Goal: Information Seeking & Learning: Learn about a topic

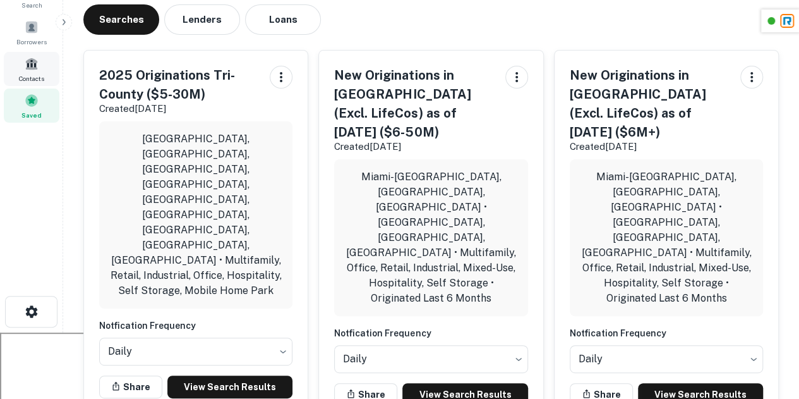
click at [40, 74] on span "Contacts" at bounding box center [31, 78] width 25 height 10
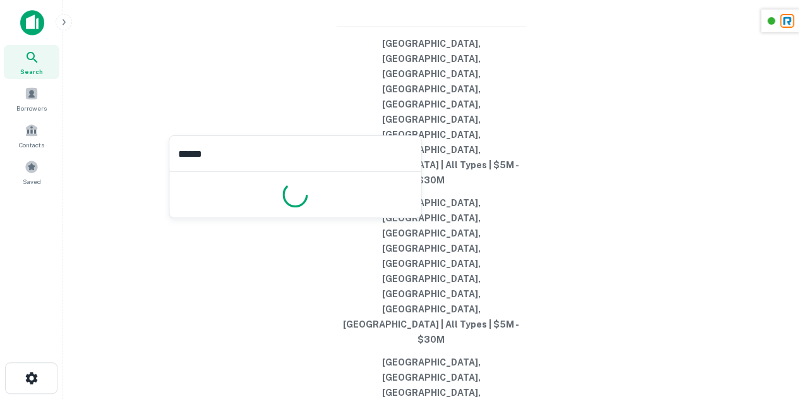
type input "*******"
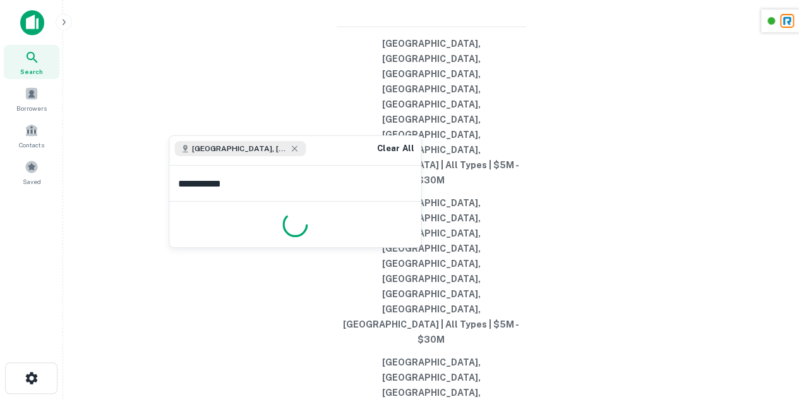
type input "**********"
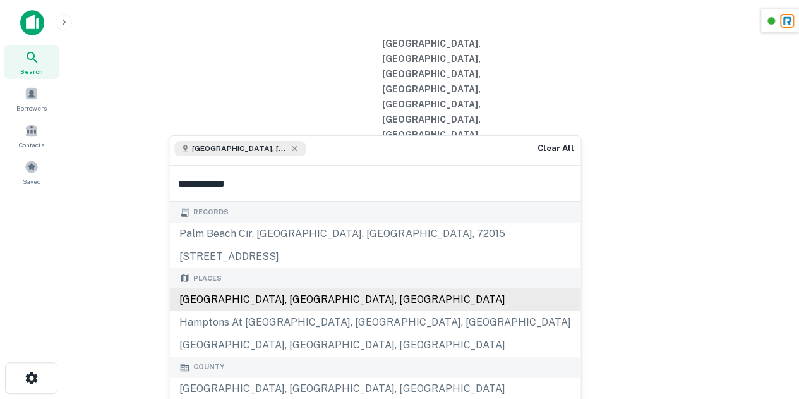
click at [238, 304] on div "Palm Beach County, FL, USA" at bounding box center [374, 299] width 411 height 23
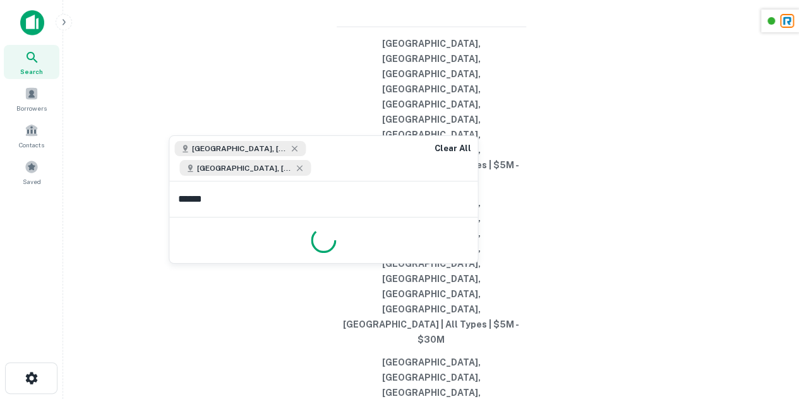
type input "*******"
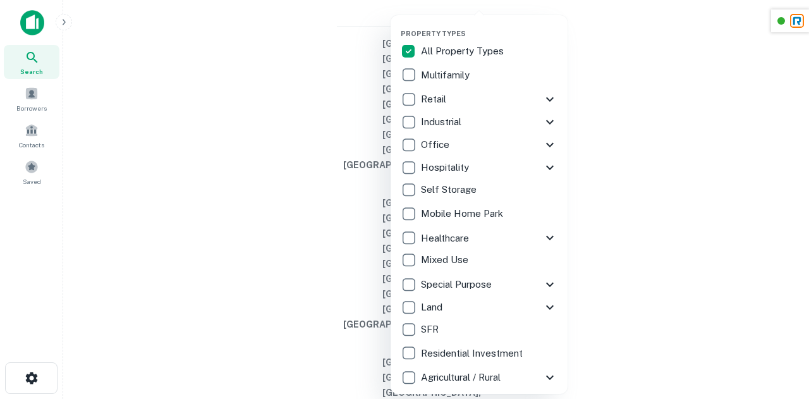
click at [422, 54] on p "All Property Types" at bounding box center [463, 51] width 85 height 15
click at [733, 227] on div at bounding box center [404, 199] width 809 height 399
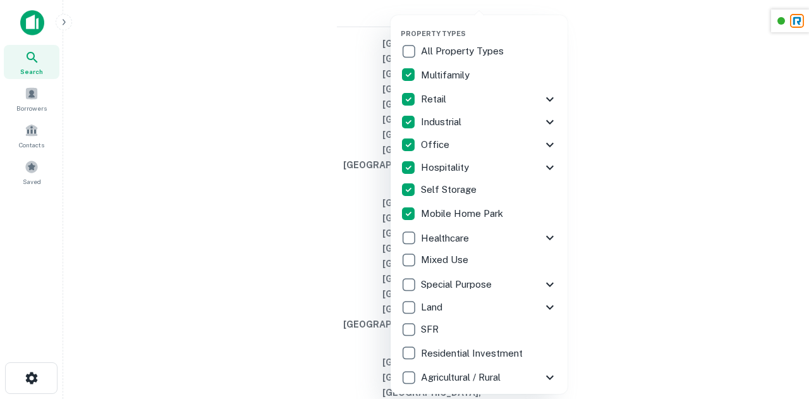
click at [639, 202] on div at bounding box center [404, 199] width 809 height 399
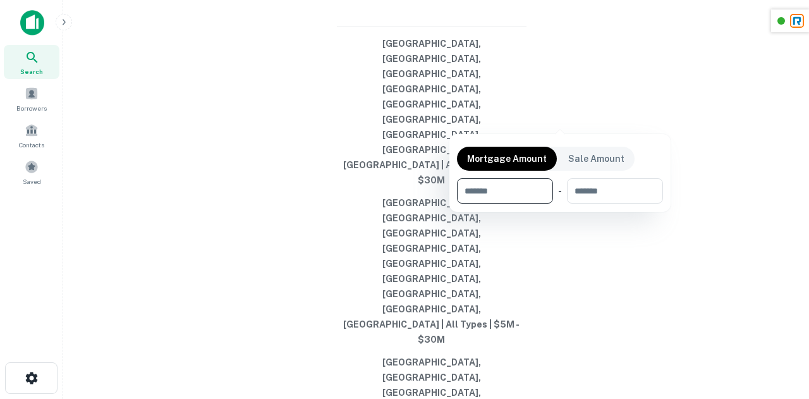
type input "*"
click at [618, 189] on input "number" at bounding box center [612, 190] width 83 height 25
type input "********"
click at [485, 193] on input "*" at bounding box center [493, 190] width 72 height 25
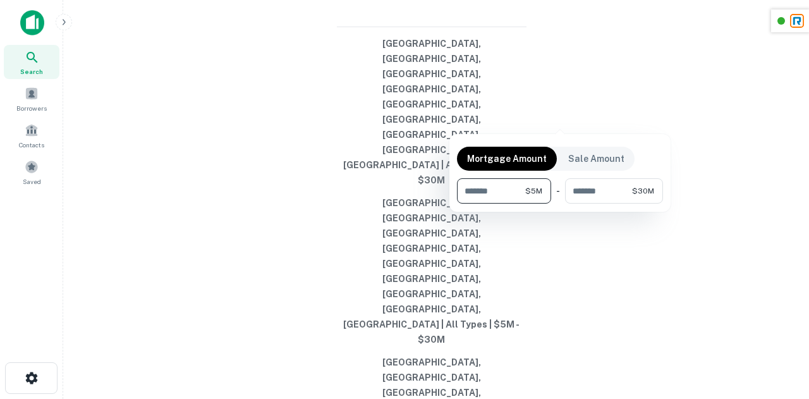
type input "*******"
click at [735, 153] on div at bounding box center [404, 199] width 809 height 399
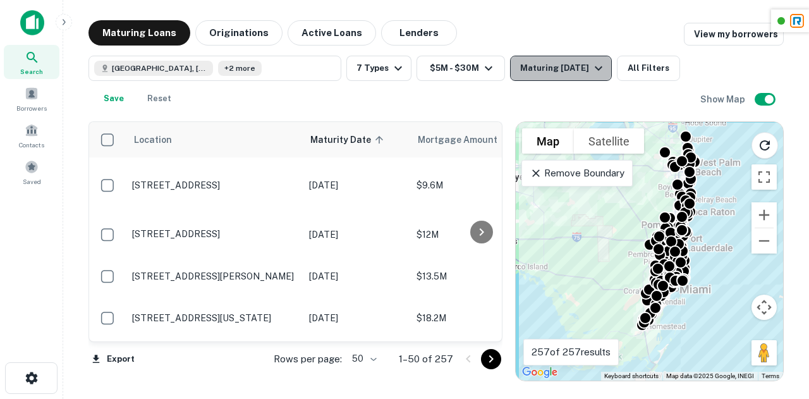
click at [576, 68] on div "Maturing In 1 Year" at bounding box center [563, 68] width 86 height 15
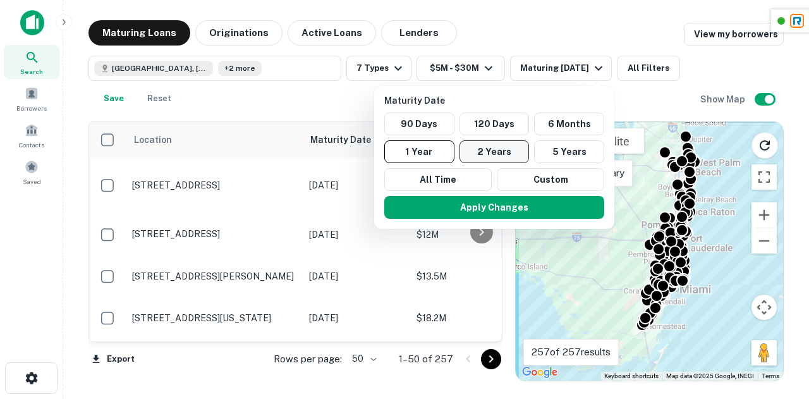
click at [500, 155] on button "2 Years" at bounding box center [494, 151] width 70 height 23
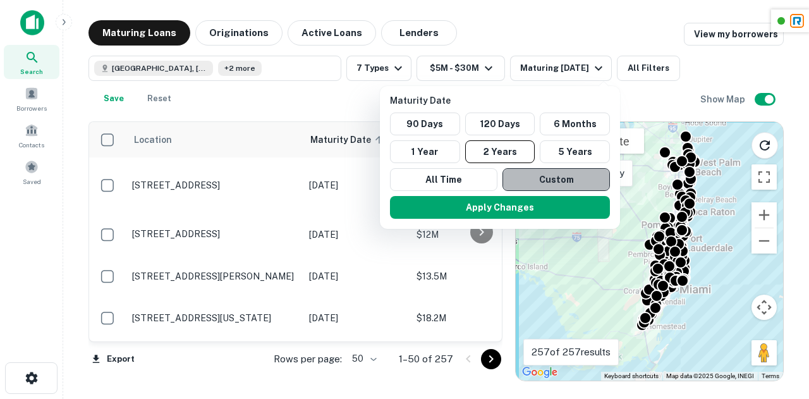
click at [558, 168] on button "Custom" at bounding box center [555, 179] width 107 height 23
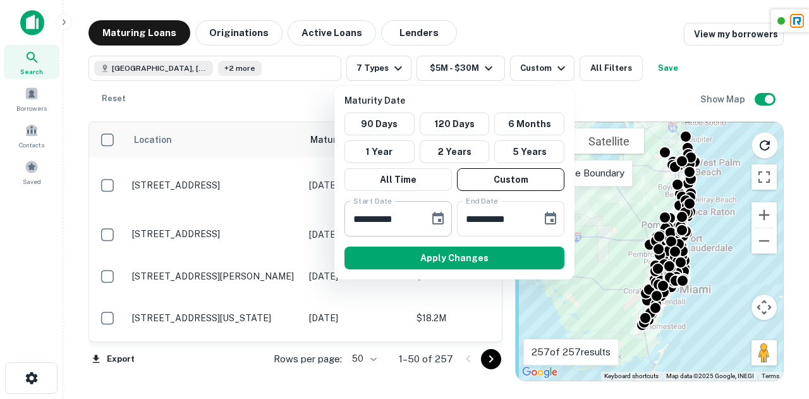
click at [430, 222] on icon "Choose date, selected date is Oct 4, 2025" at bounding box center [437, 218] width 15 height 15
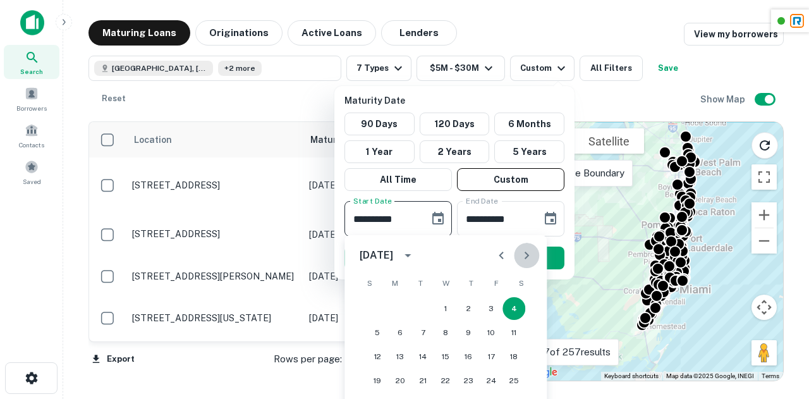
click at [526, 251] on icon "Next month" at bounding box center [526, 255] width 15 height 15
click at [378, 311] on button "1" at bounding box center [377, 308] width 23 height 23
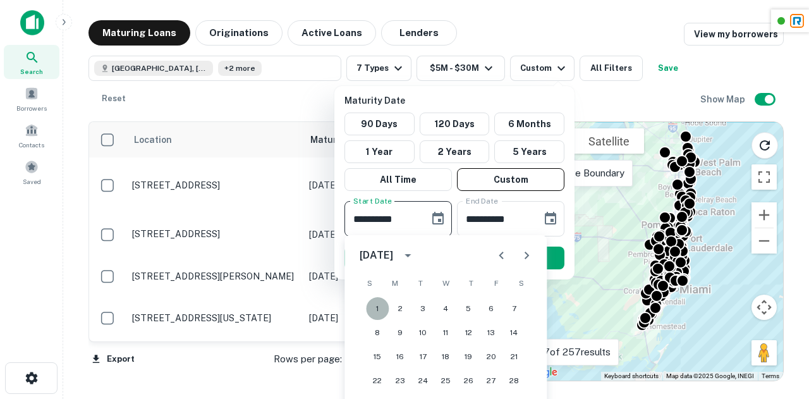
type input "**********"
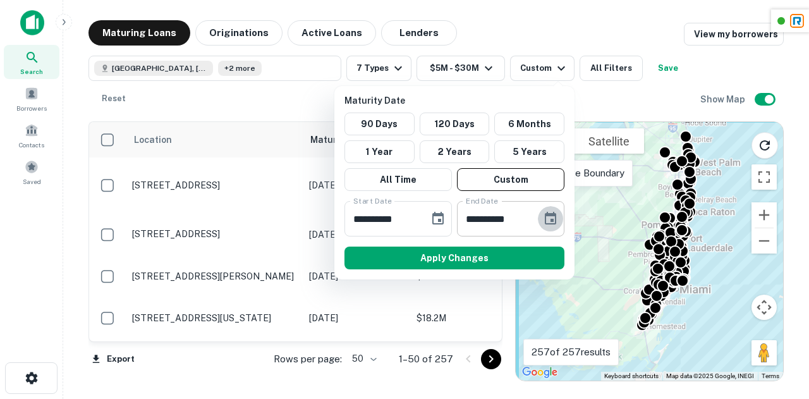
click at [549, 219] on icon "Choose date, selected date is Apr 2, 2026" at bounding box center [550, 218] width 15 height 15
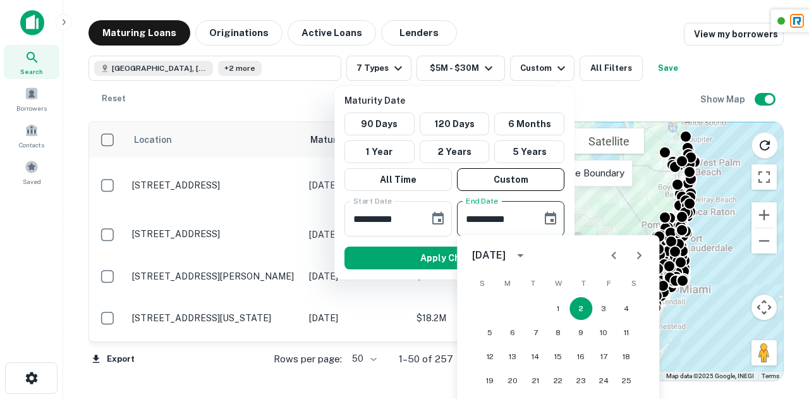
drag, startPoint x: 644, startPoint y: 253, endPoint x: 528, endPoint y: 260, distance: 116.4
click at [528, 260] on button "calendar view is open, switch to year view" at bounding box center [519, 254] width 21 height 21
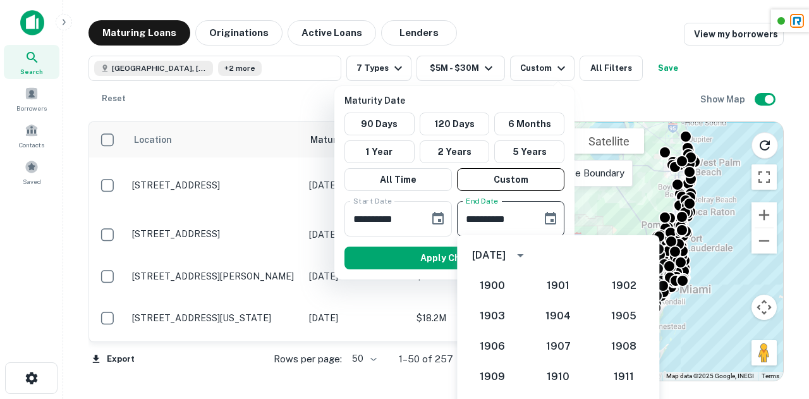
scroll to position [1200, 0]
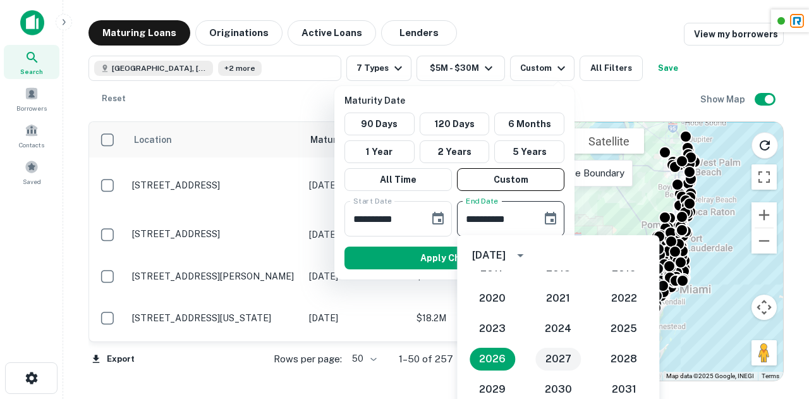
click at [555, 361] on button "2027" at bounding box center [557, 358] width 45 height 23
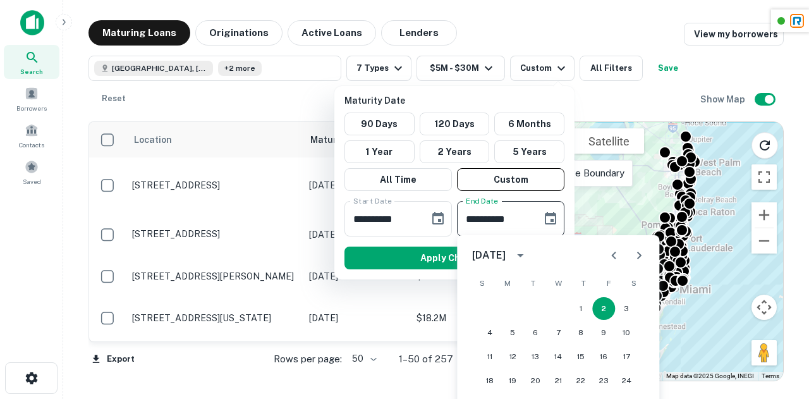
click at [632, 260] on icon "Next month" at bounding box center [638, 255] width 15 height 15
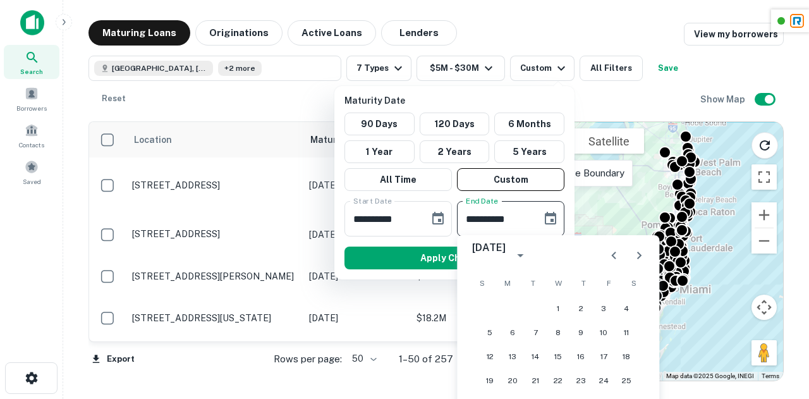
click at [632, 260] on icon "Next month" at bounding box center [638, 255] width 15 height 15
click at [632, 382] on button "25" at bounding box center [626, 380] width 23 height 23
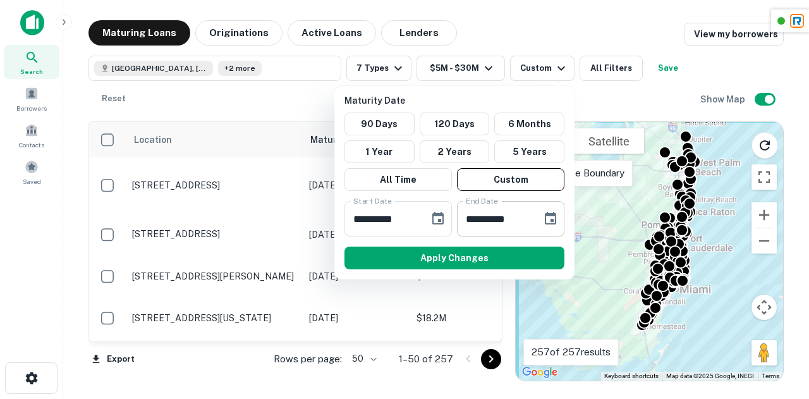
click at [485, 219] on input "**********" at bounding box center [495, 218] width 76 height 35
type input "**********"
click at [453, 241] on div "Apply Changes" at bounding box center [454, 257] width 230 height 33
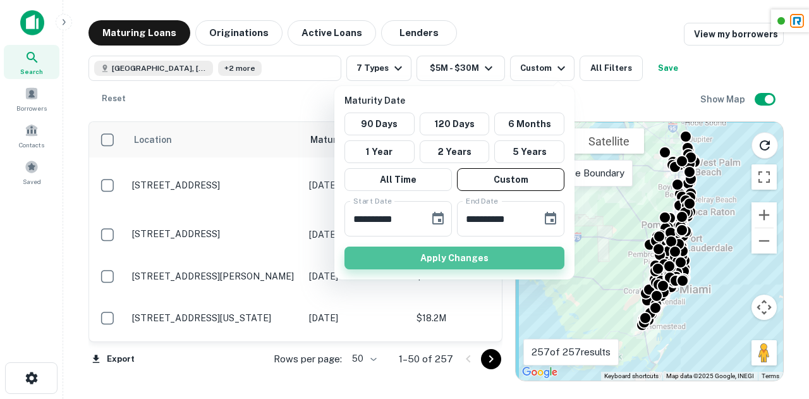
click at [457, 253] on button "Apply Changes" at bounding box center [454, 257] width 220 height 23
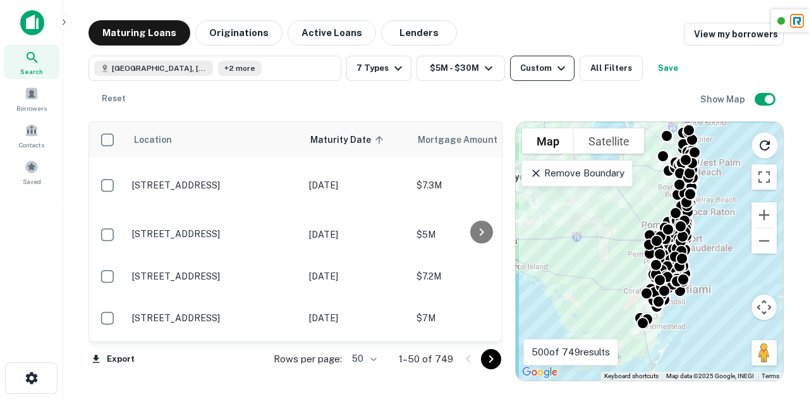
click at [529, 73] on div "Custom" at bounding box center [544, 68] width 49 height 15
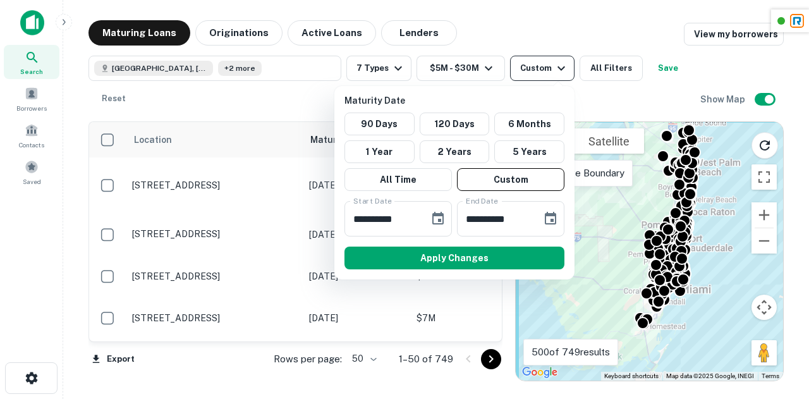
click at [529, 73] on div at bounding box center [404, 199] width 809 height 399
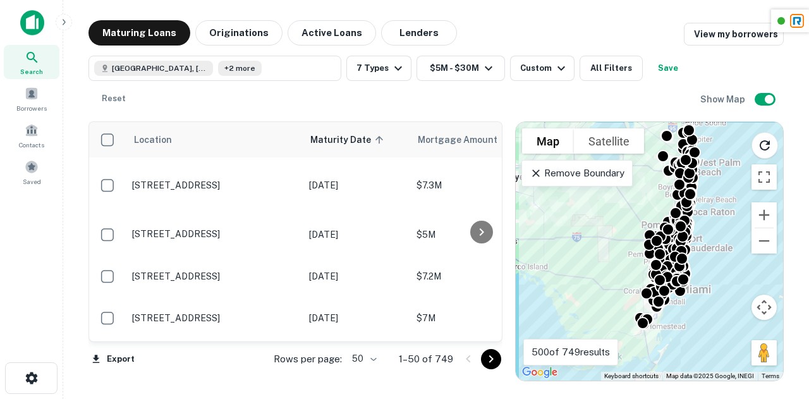
click at [609, 92] on div at bounding box center [404, 199] width 809 height 399
click at [612, 73] on div at bounding box center [404, 199] width 809 height 399
click at [613, 66] on button "All Filters" at bounding box center [610, 68] width 63 height 25
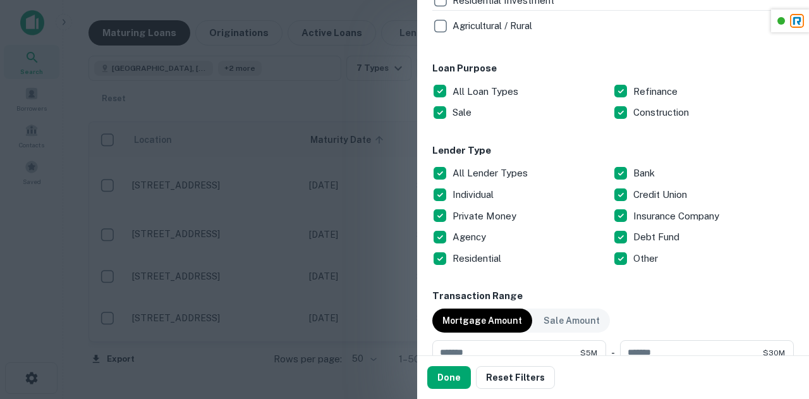
scroll to position [656, 0]
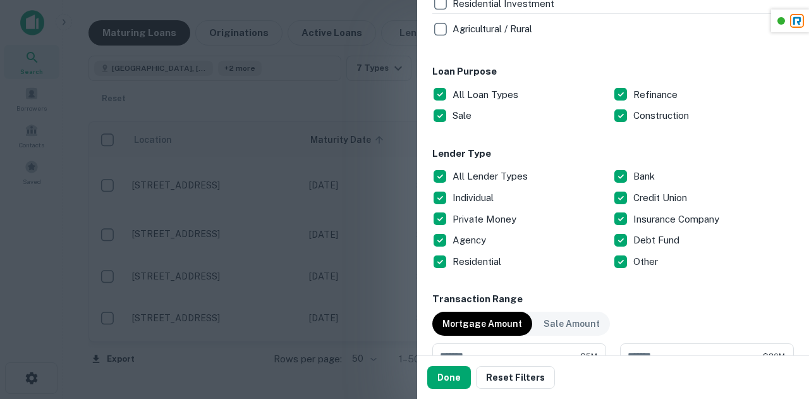
click at [371, 99] on div at bounding box center [404, 199] width 809 height 399
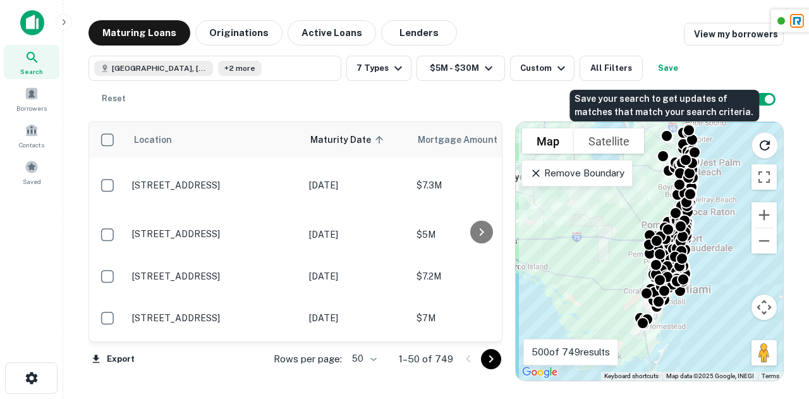
click at [671, 71] on button "Save" at bounding box center [667, 68] width 40 height 25
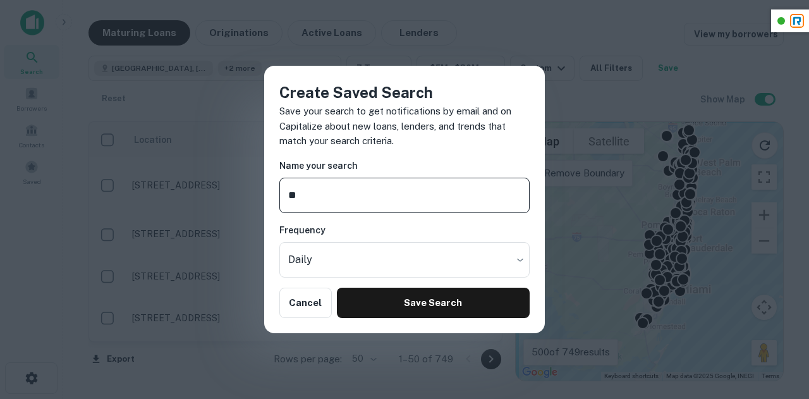
type input "*"
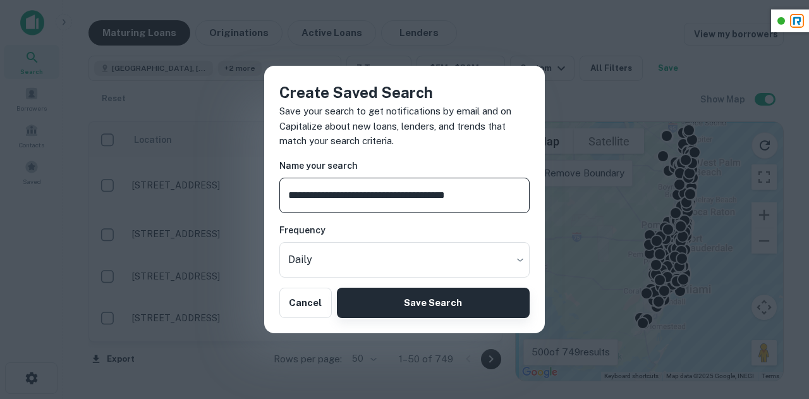
type input "**********"
click at [469, 287] on button "Save Search" at bounding box center [433, 302] width 193 height 30
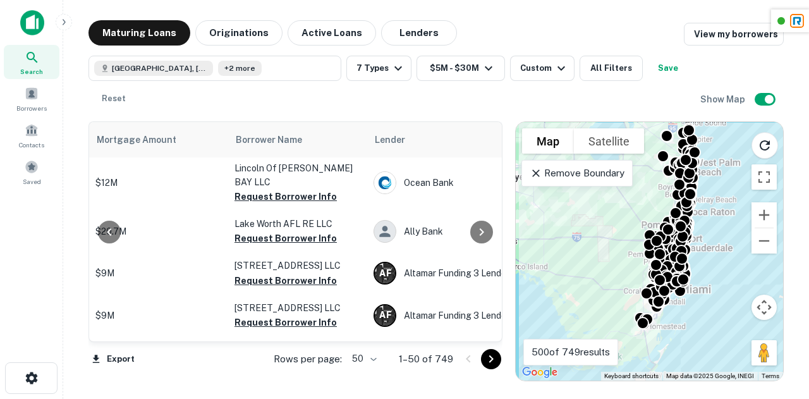
scroll to position [0, 321]
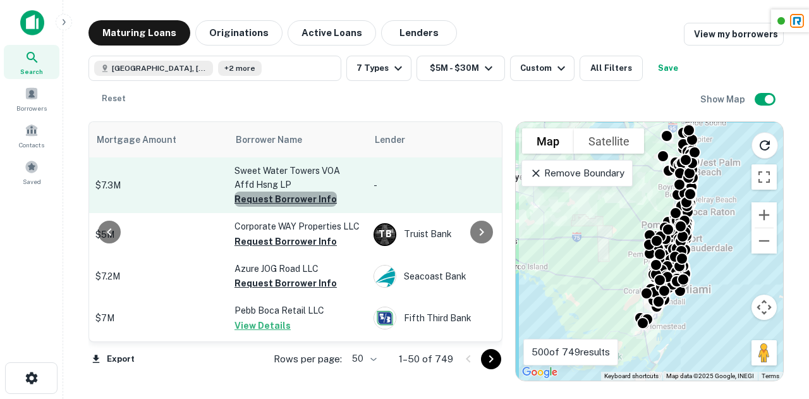
click at [286, 204] on button "Request Borrower Info" at bounding box center [285, 198] width 102 height 15
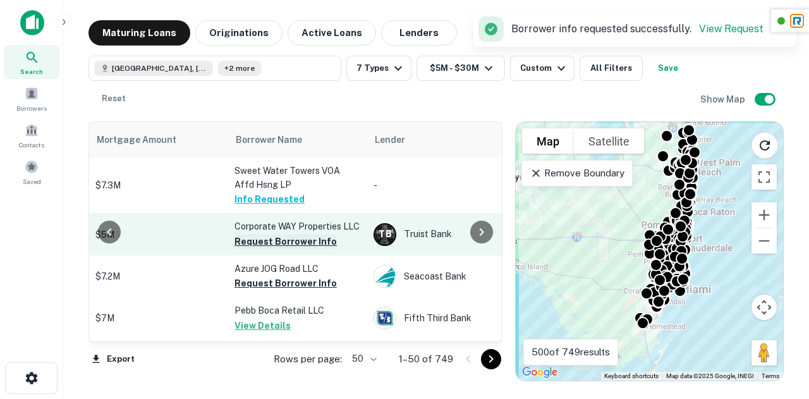
click at [295, 240] on button "Request Borrower Info" at bounding box center [285, 241] width 102 height 15
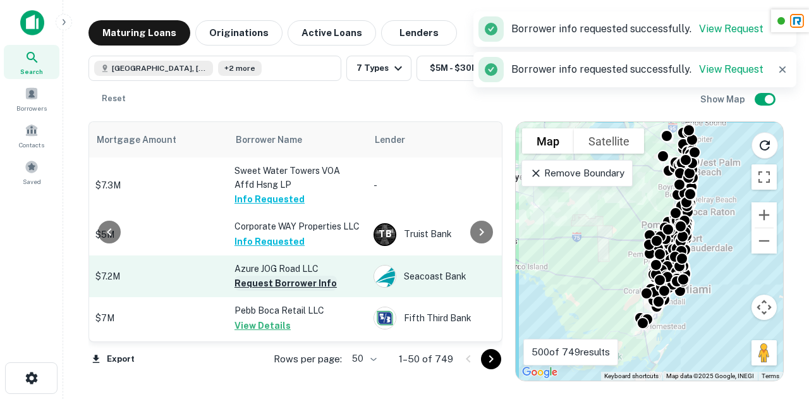
click at [276, 282] on button "Request Borrower Info" at bounding box center [285, 282] width 102 height 15
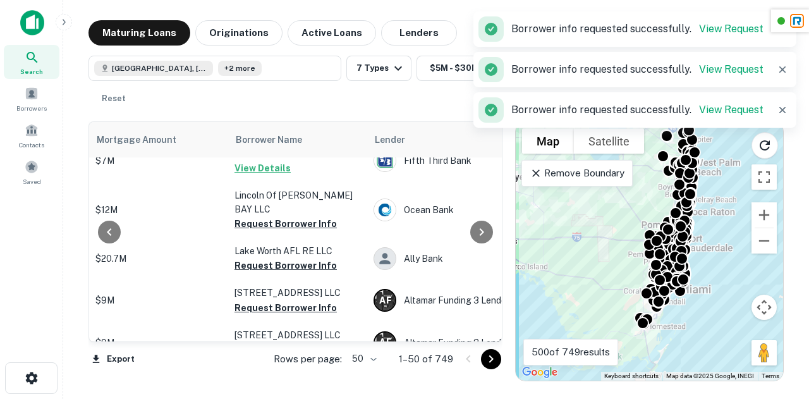
scroll to position [158, 321]
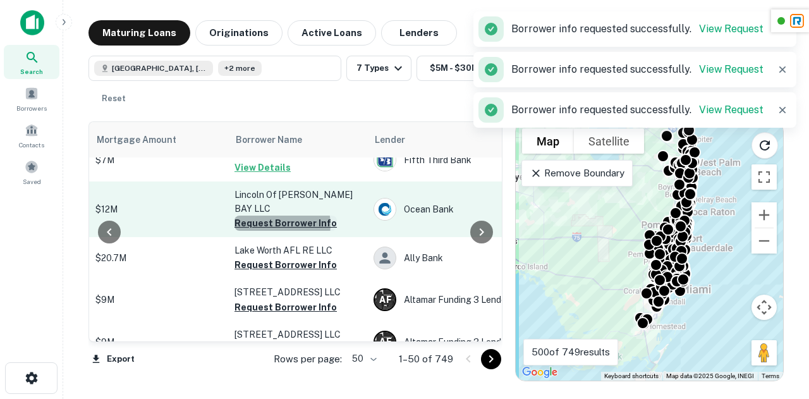
click at [277, 215] on button "Request Borrower Info" at bounding box center [285, 222] width 102 height 15
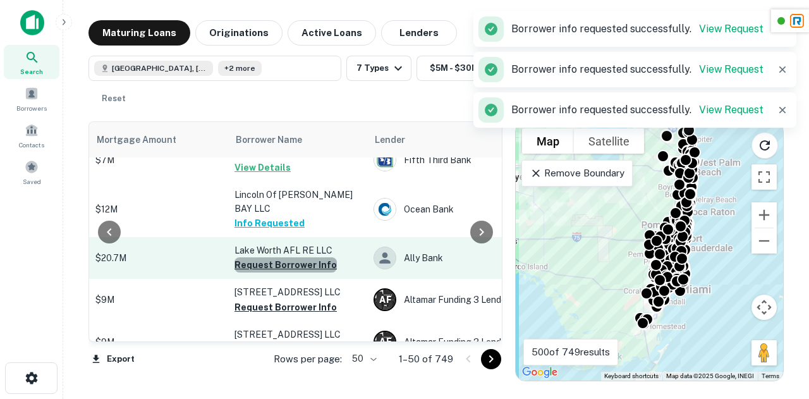
click at [305, 257] on button "Request Borrower Info" at bounding box center [285, 264] width 102 height 15
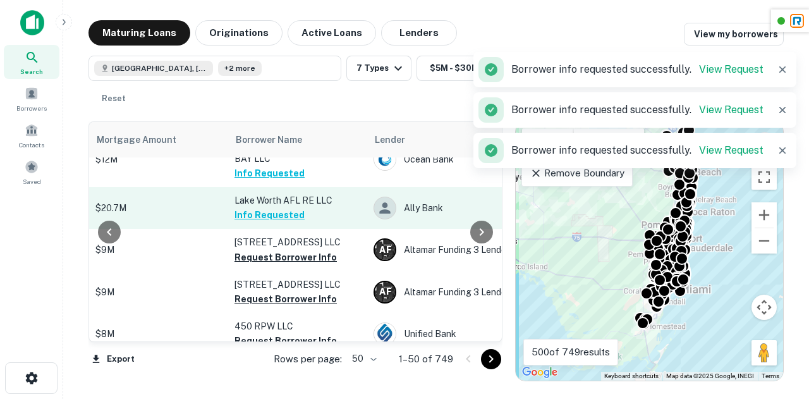
scroll to position [232, 321]
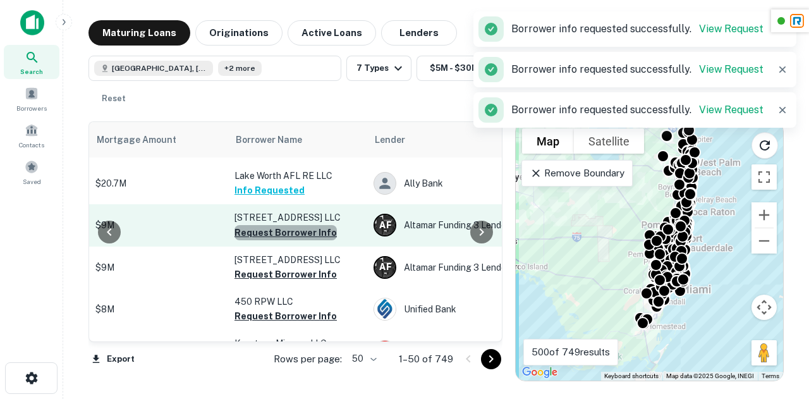
click at [296, 225] on button "Request Borrower Info" at bounding box center [285, 232] width 102 height 15
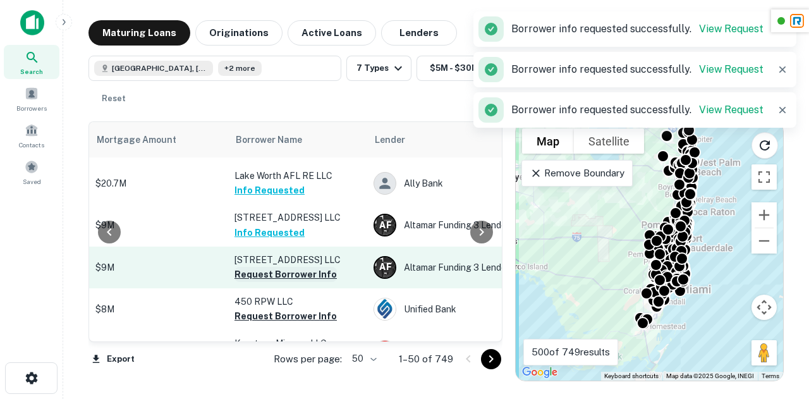
click at [296, 267] on button "Request Borrower Info" at bounding box center [285, 274] width 102 height 15
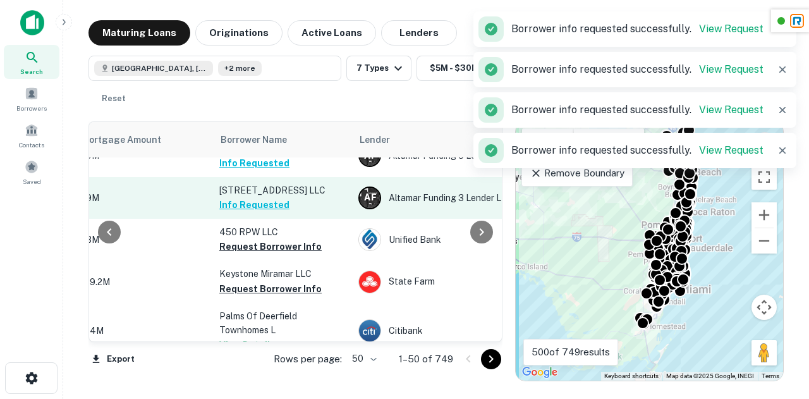
scroll to position [303, 337]
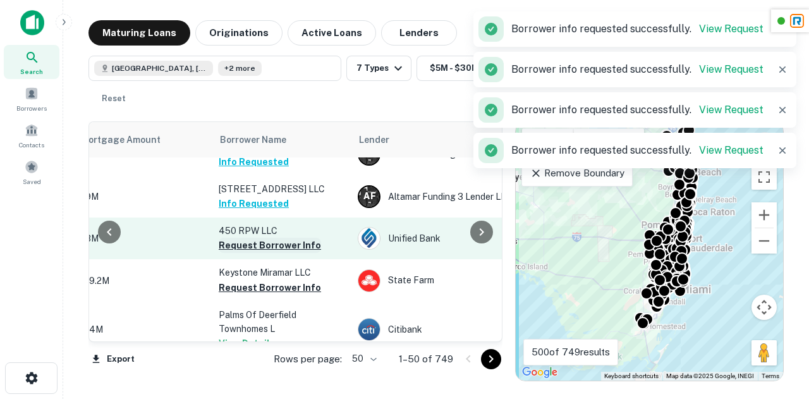
click at [279, 238] on button "Request Borrower Info" at bounding box center [270, 245] width 102 height 15
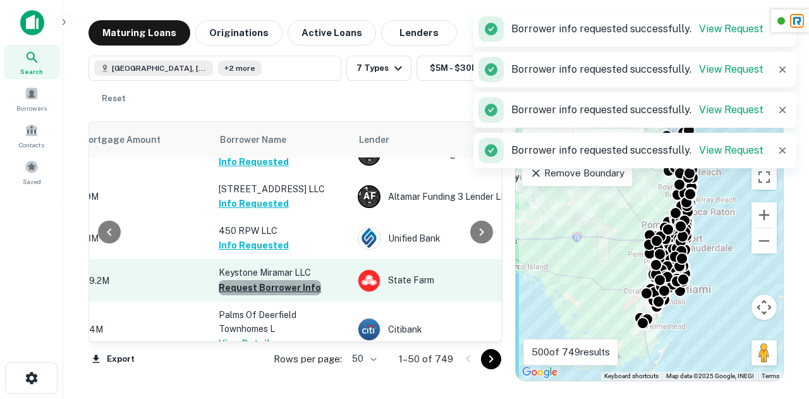
click at [282, 284] on button "Request Borrower Info" at bounding box center [270, 287] width 102 height 15
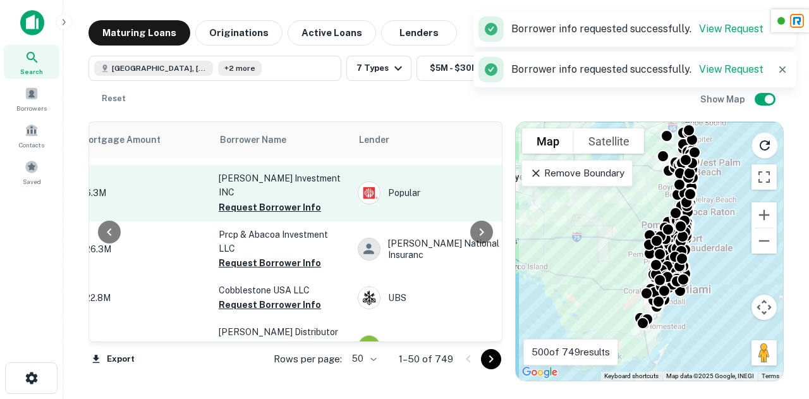
scroll to position [455, 337]
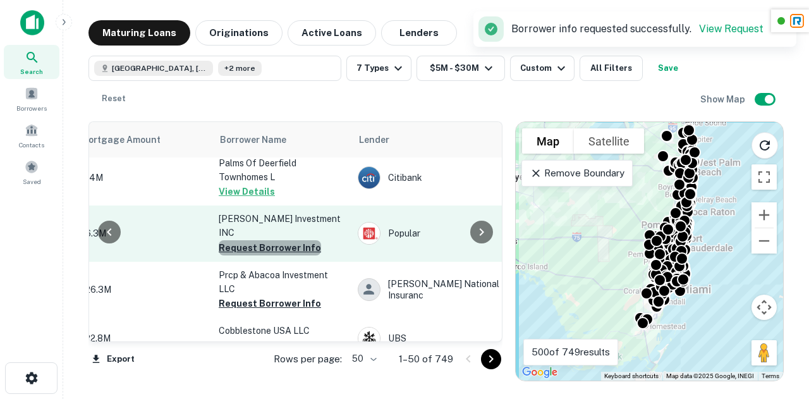
click at [286, 240] on button "Request Borrower Info" at bounding box center [270, 247] width 102 height 15
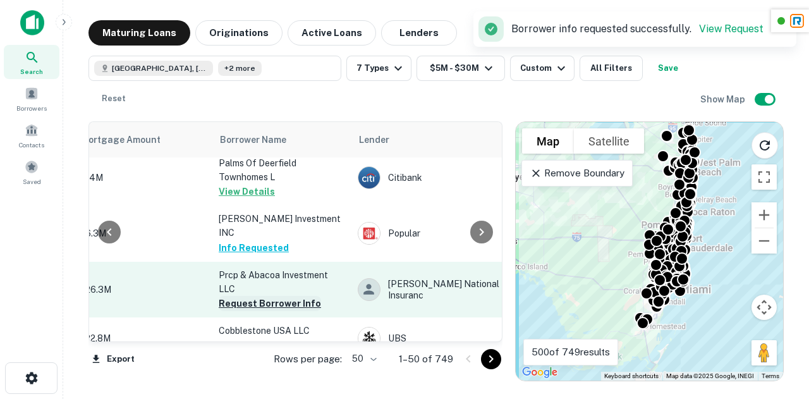
click at [288, 296] on button "Request Borrower Info" at bounding box center [270, 303] width 102 height 15
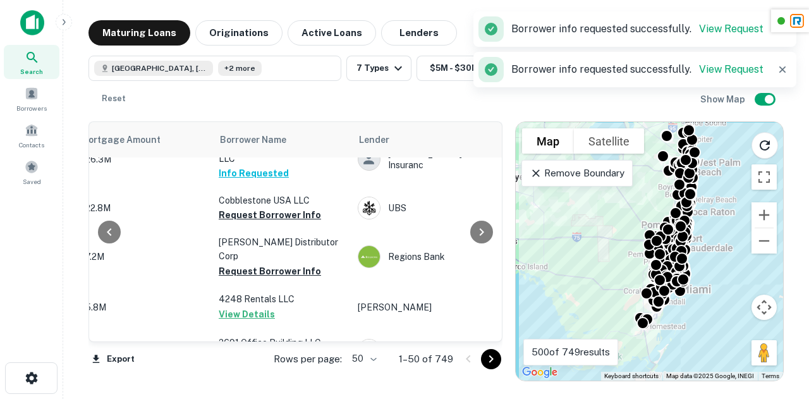
scroll to position [596, 337]
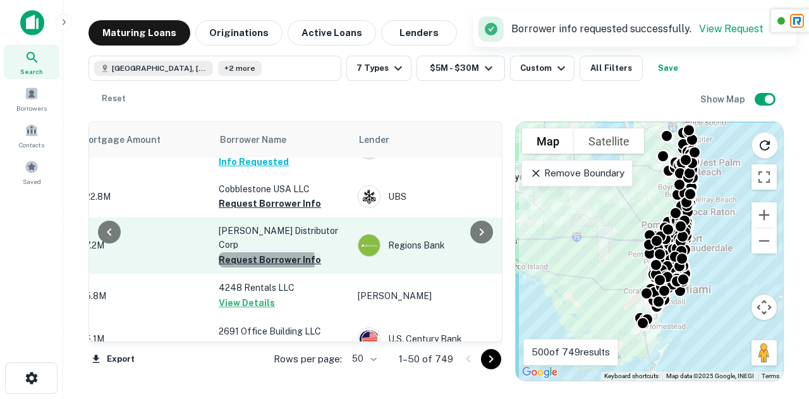
click at [260, 253] on button "Request Borrower Info" at bounding box center [270, 259] width 102 height 15
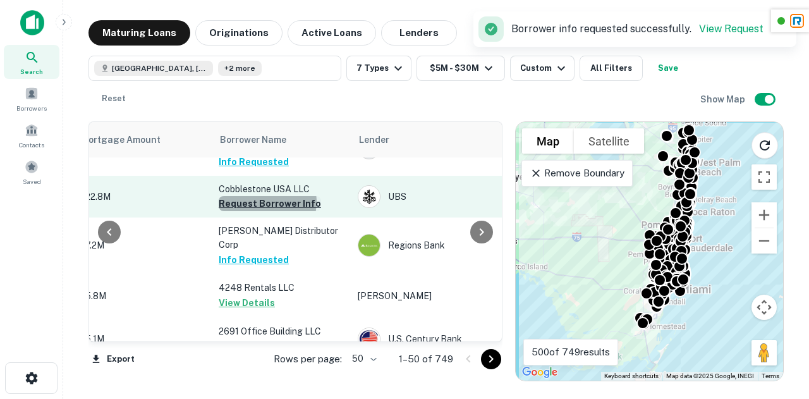
click at [266, 196] on button "Request Borrower Info" at bounding box center [270, 203] width 102 height 15
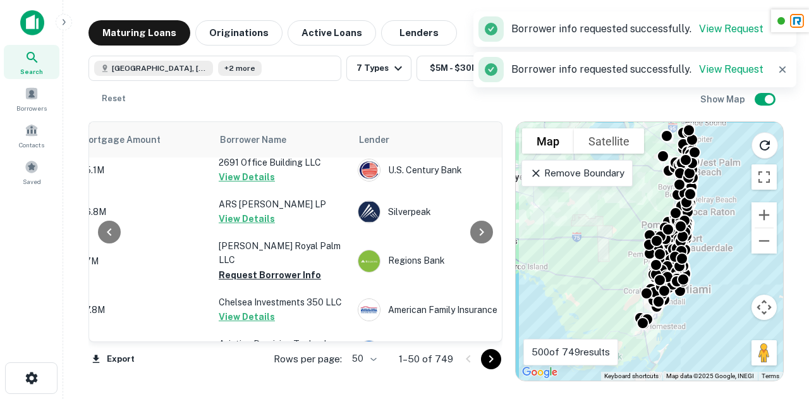
scroll to position [810, 337]
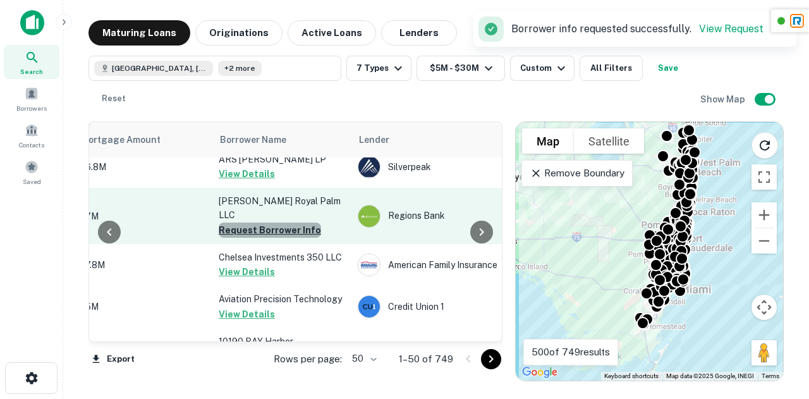
click at [278, 238] on button "Request Borrower Info" at bounding box center [270, 229] width 102 height 15
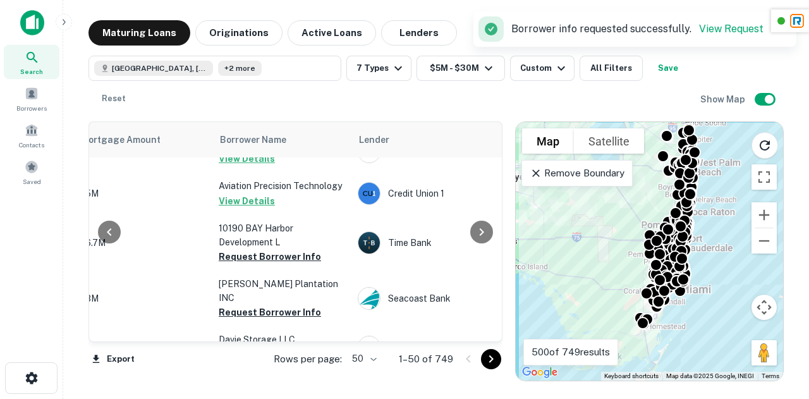
scroll to position [975, 337]
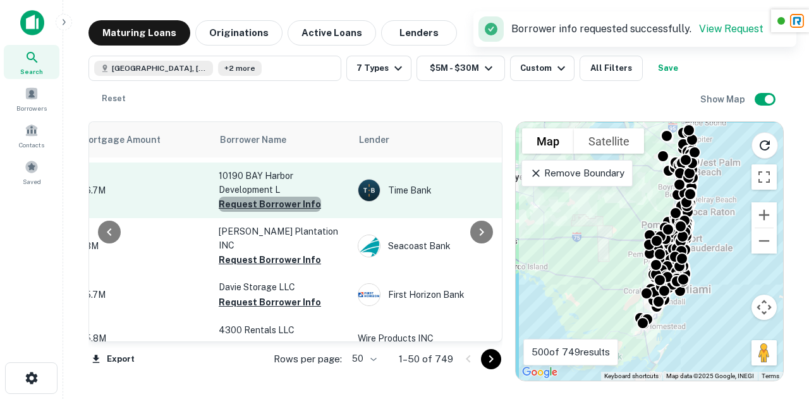
click at [272, 212] on button "Request Borrower Info" at bounding box center [270, 203] width 102 height 15
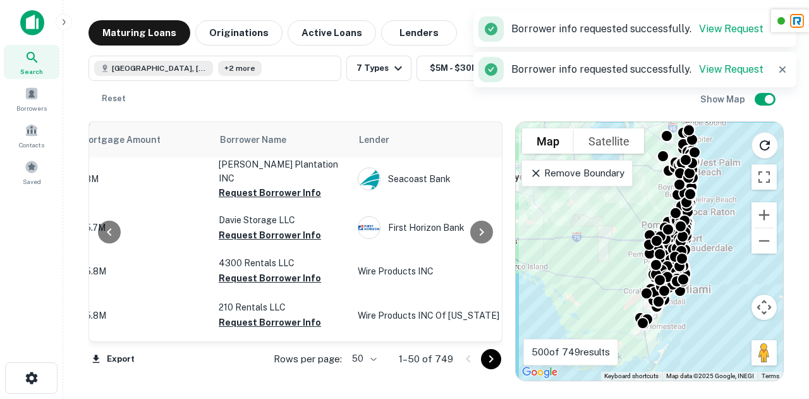
scroll to position [1045, 337]
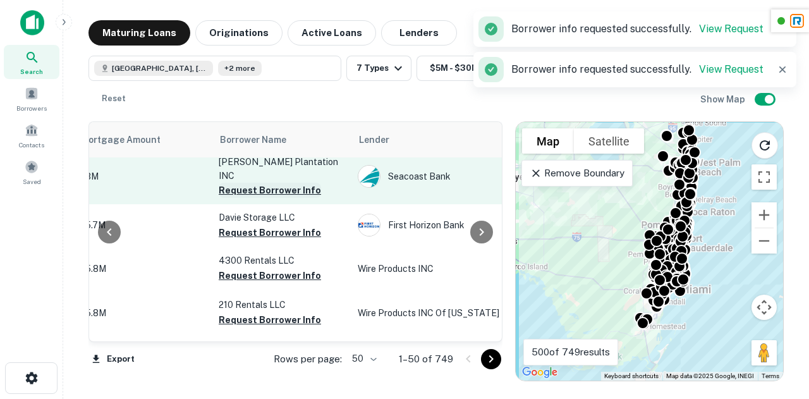
click at [274, 198] on button "Request Borrower Info" at bounding box center [270, 190] width 102 height 15
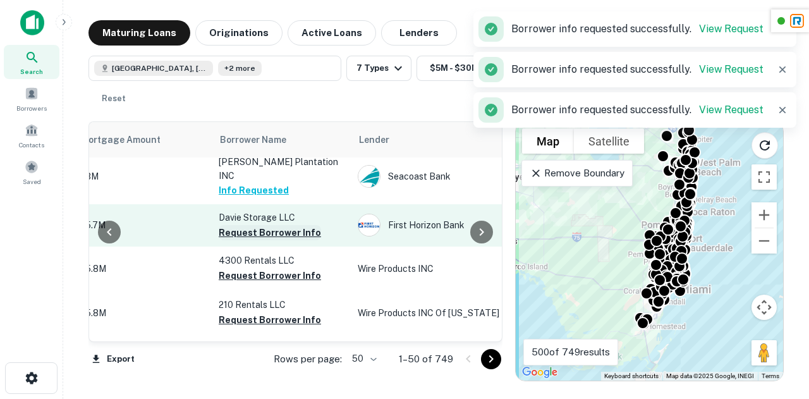
click at [289, 240] on button "Request Borrower Info" at bounding box center [270, 232] width 102 height 15
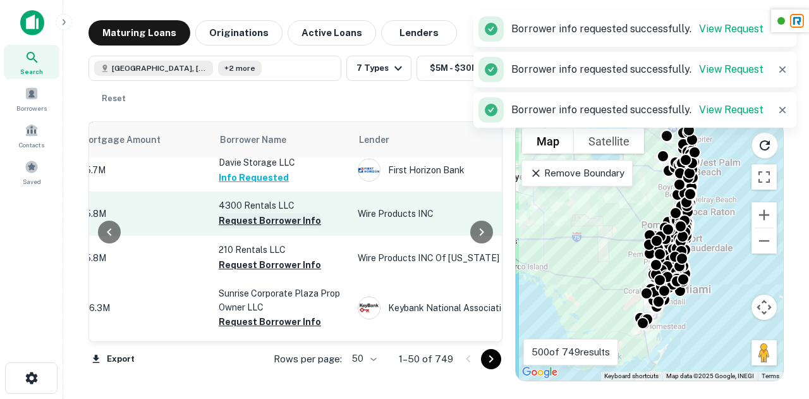
scroll to position [1100, 337]
click at [282, 227] on button "Request Borrower Info" at bounding box center [270, 219] width 102 height 15
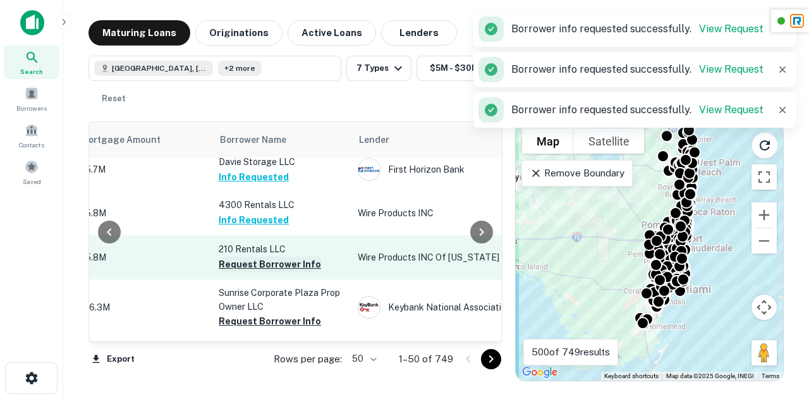
click at [283, 272] on button "Request Borrower Info" at bounding box center [270, 263] width 102 height 15
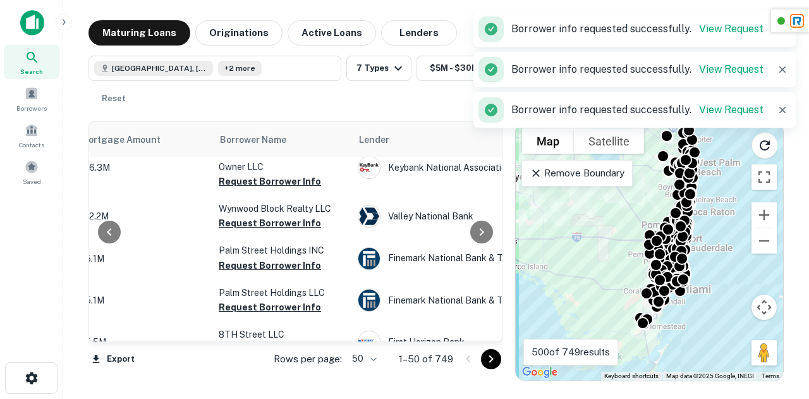
scroll to position [1243, 337]
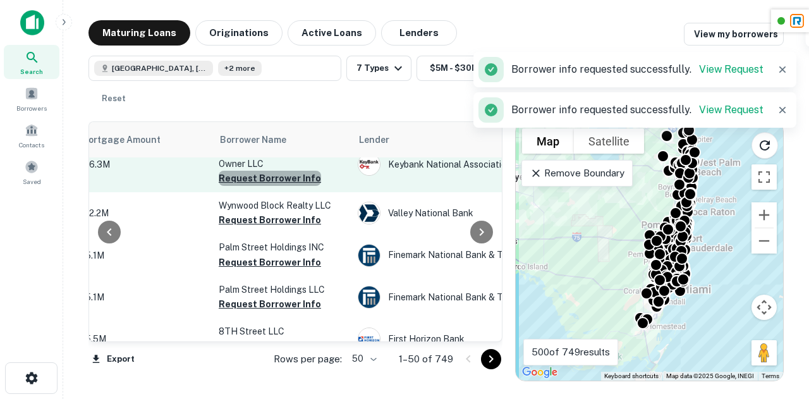
click at [278, 186] on button "Request Borrower Info" at bounding box center [270, 178] width 102 height 15
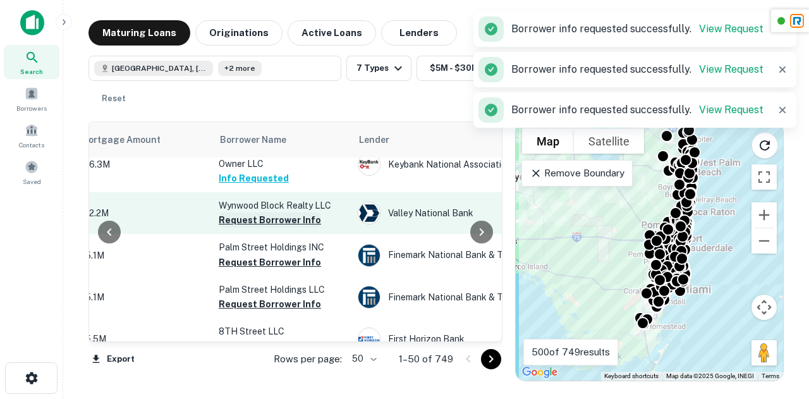
click at [277, 227] on button "Request Borrower Info" at bounding box center [270, 219] width 102 height 15
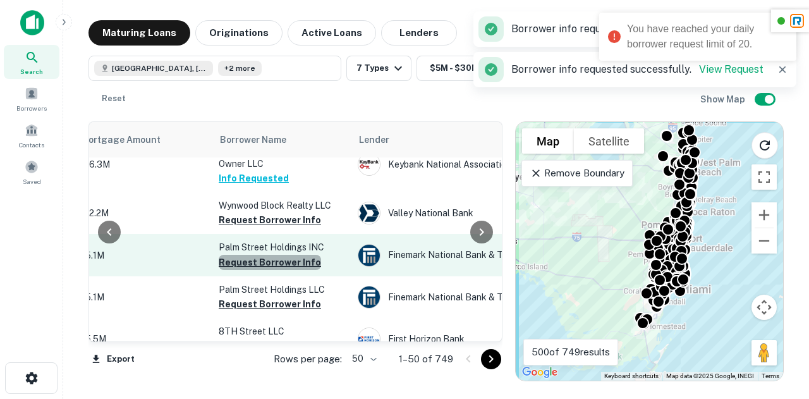
click at [279, 270] on button "Request Borrower Info" at bounding box center [270, 262] width 102 height 15
